Goal: Browse casually: Explore the website without a specific task or goal

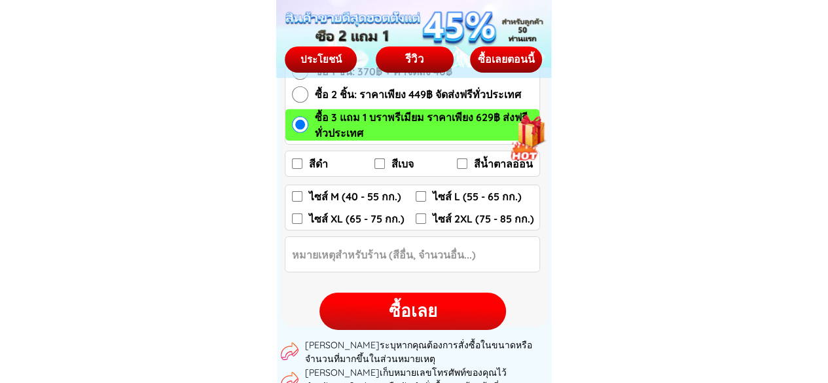
scroll to position [1898, 0]
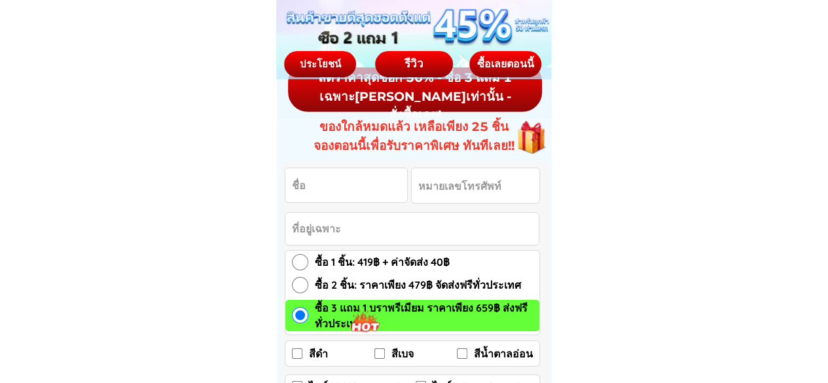
scroll to position [2029, 0]
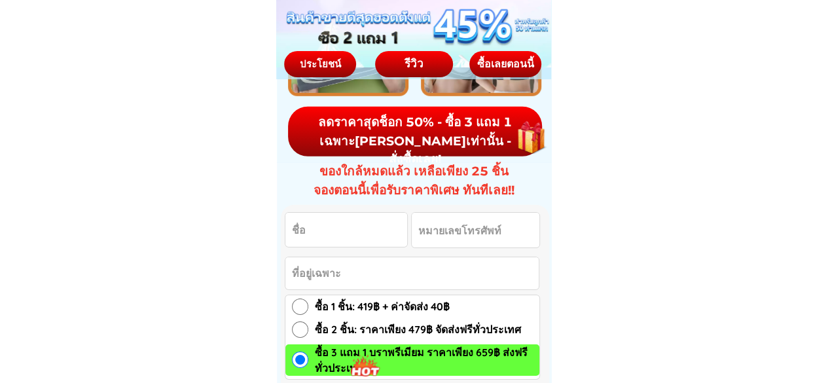
scroll to position [1702, 0]
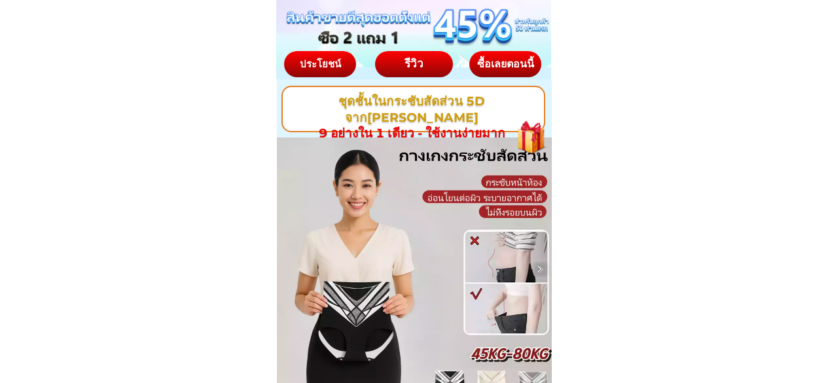
scroll to position [262, 0]
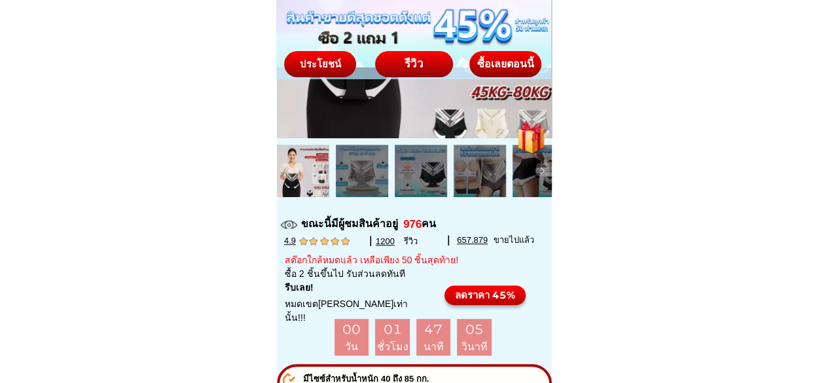
click at [357, 164] on div at bounding box center [362, 171] width 52 height 52
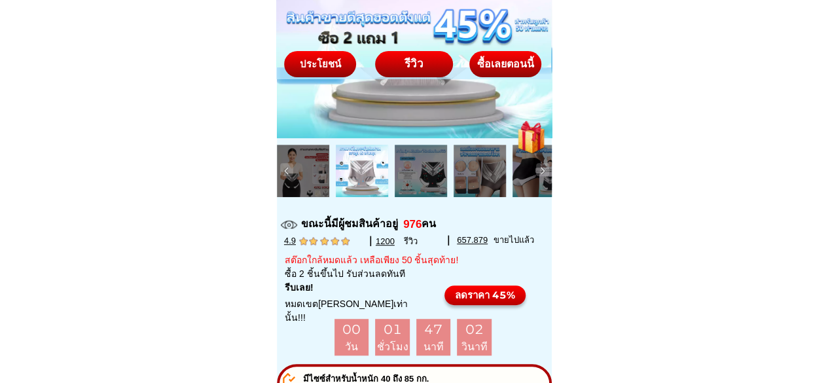
click at [414, 171] on div at bounding box center [421, 171] width 52 height 52
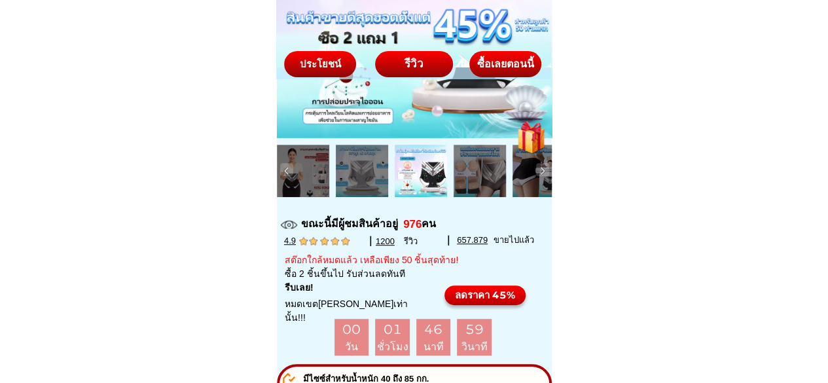
click at [479, 185] on div at bounding box center [480, 171] width 52 height 52
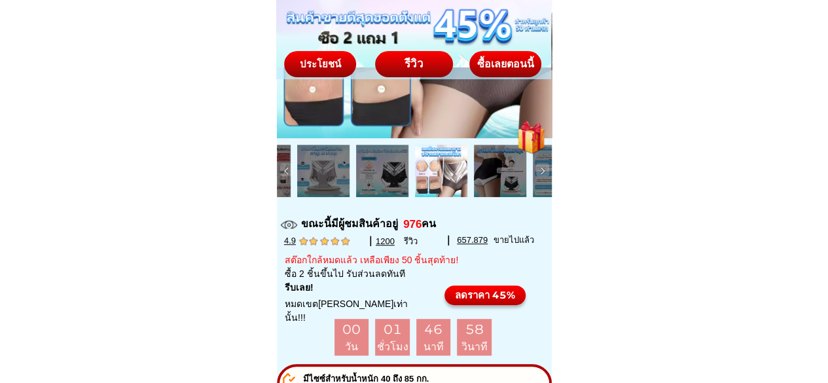
click at [491, 183] on div at bounding box center [500, 171] width 52 height 52
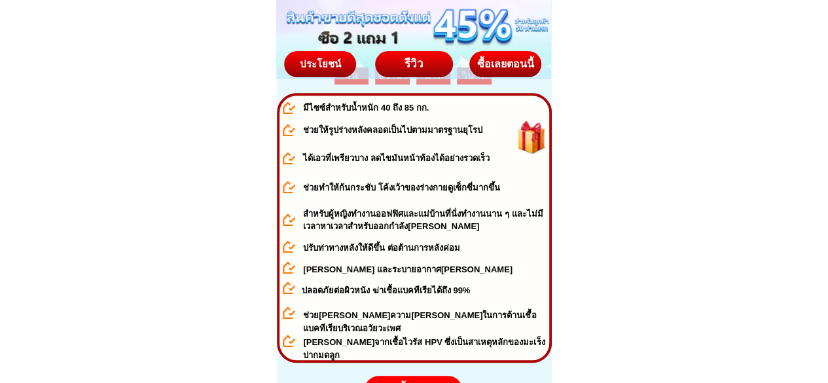
scroll to position [393, 0]
